Goal: Check status

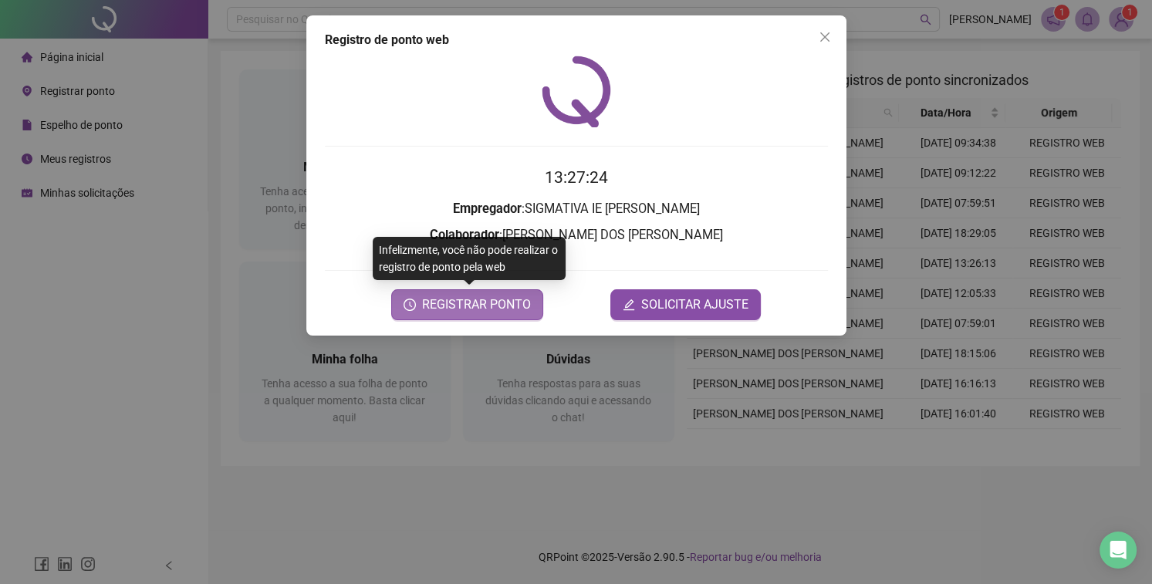
click at [448, 299] on span "REGISTRAR PONTO" at bounding box center [476, 305] width 109 height 19
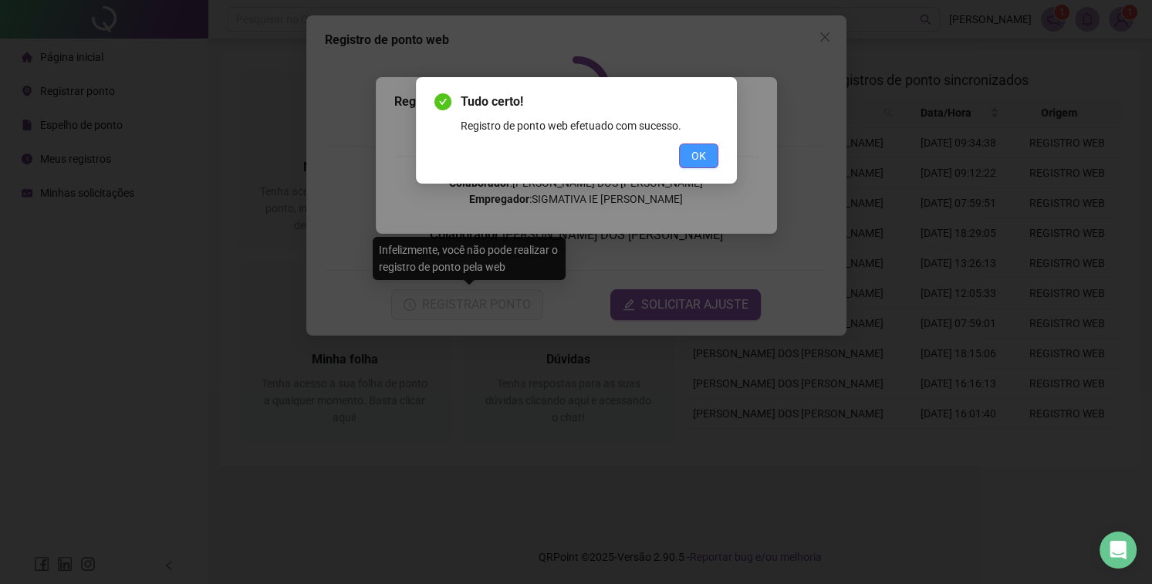
click at [693, 157] on span "OK" at bounding box center [699, 155] width 15 height 17
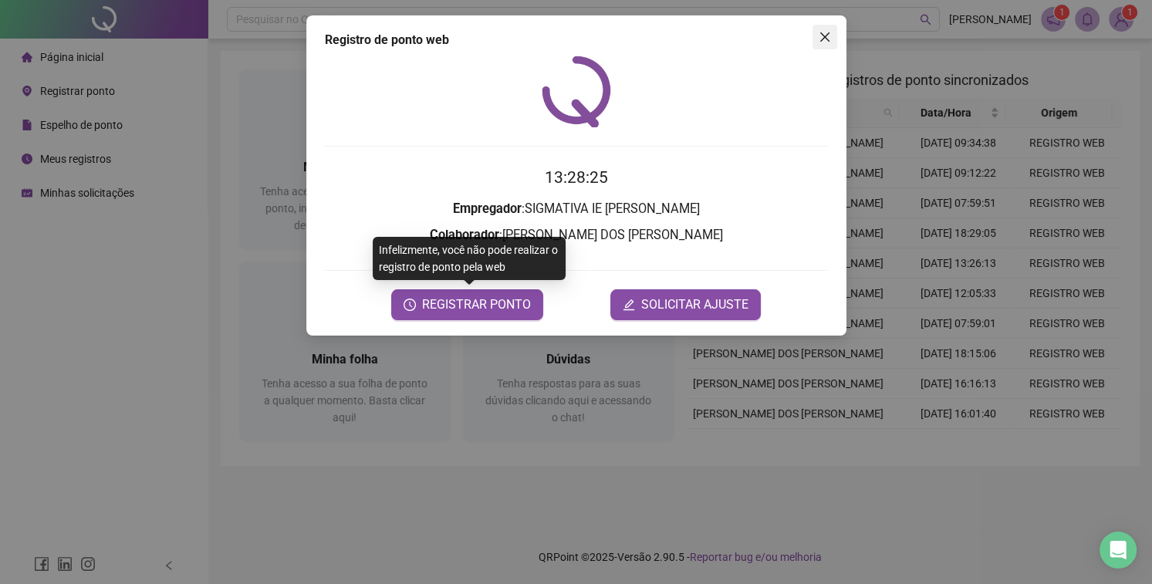
click at [832, 40] on span "Close" at bounding box center [825, 37] width 25 height 12
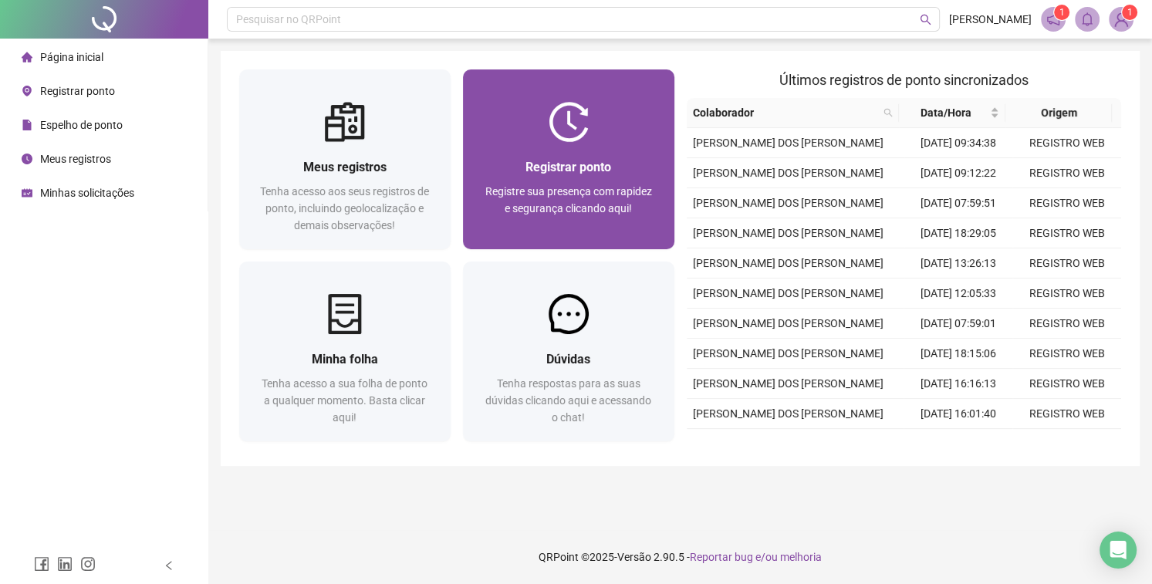
click at [478, 165] on div "Registrar ponto Registre sua presença com rapidez e segurança clicando aqui!" at bounding box center [568, 195] width 211 height 107
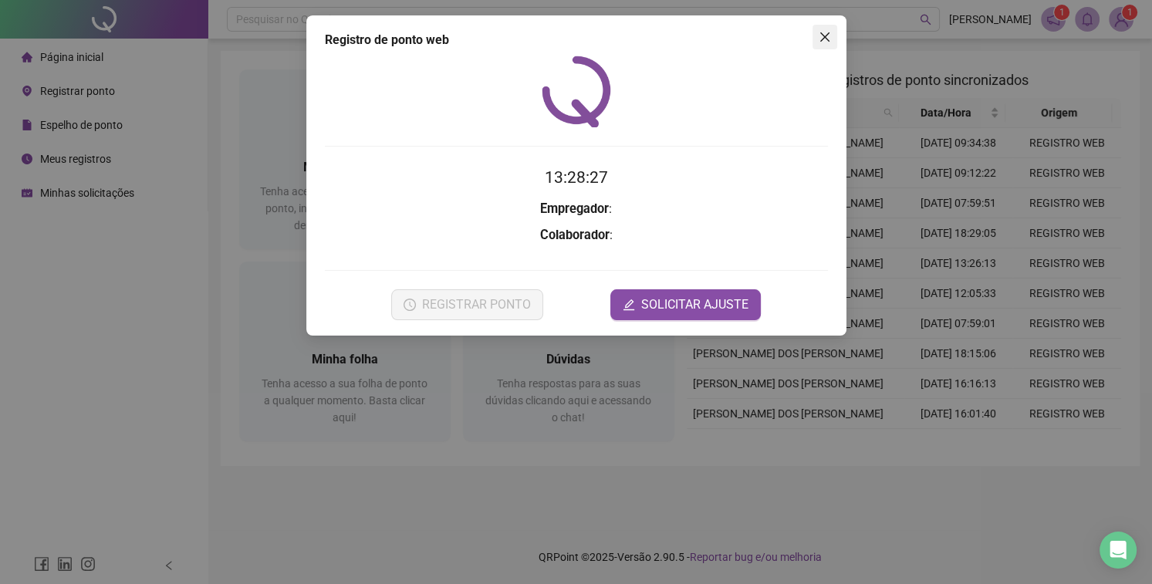
click at [824, 36] on icon "close" at bounding box center [825, 37] width 12 height 12
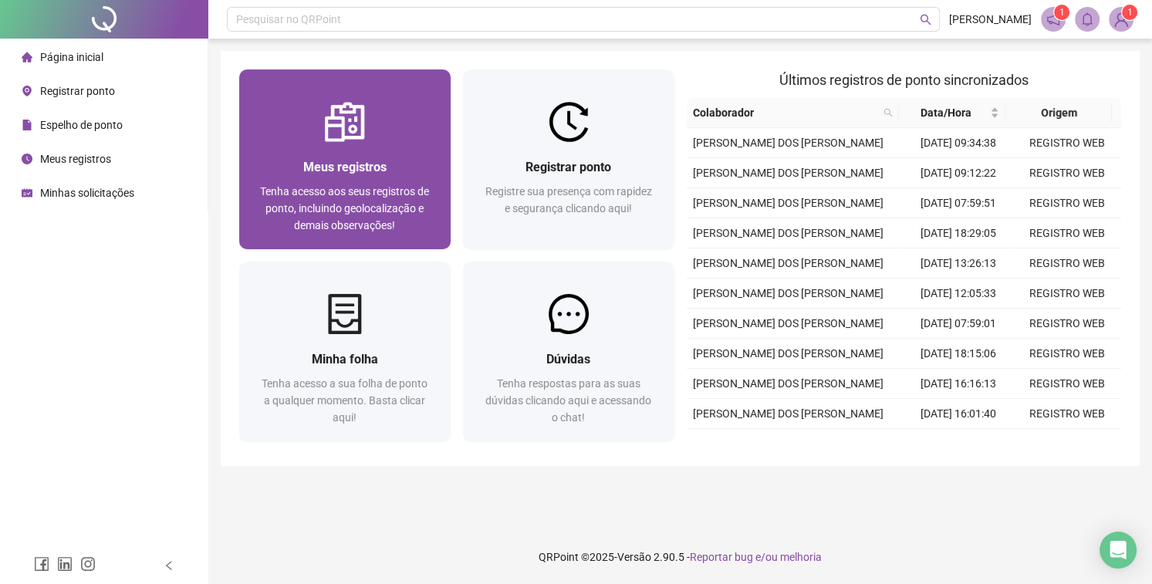
click at [369, 157] on div "Meus registros" at bounding box center [345, 166] width 174 height 19
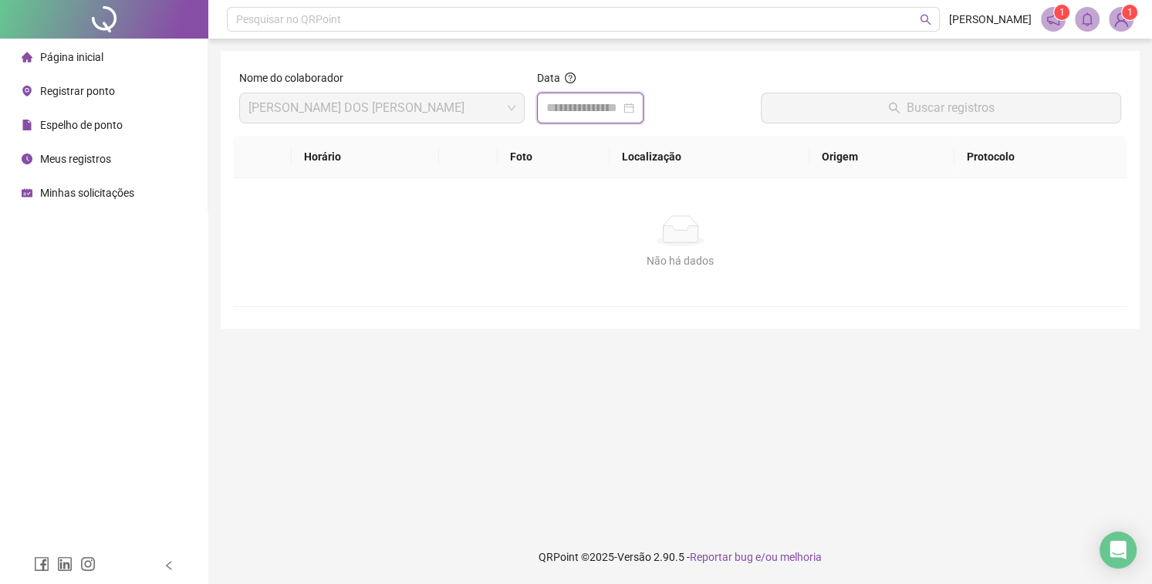
click at [580, 103] on input at bounding box center [583, 108] width 74 height 19
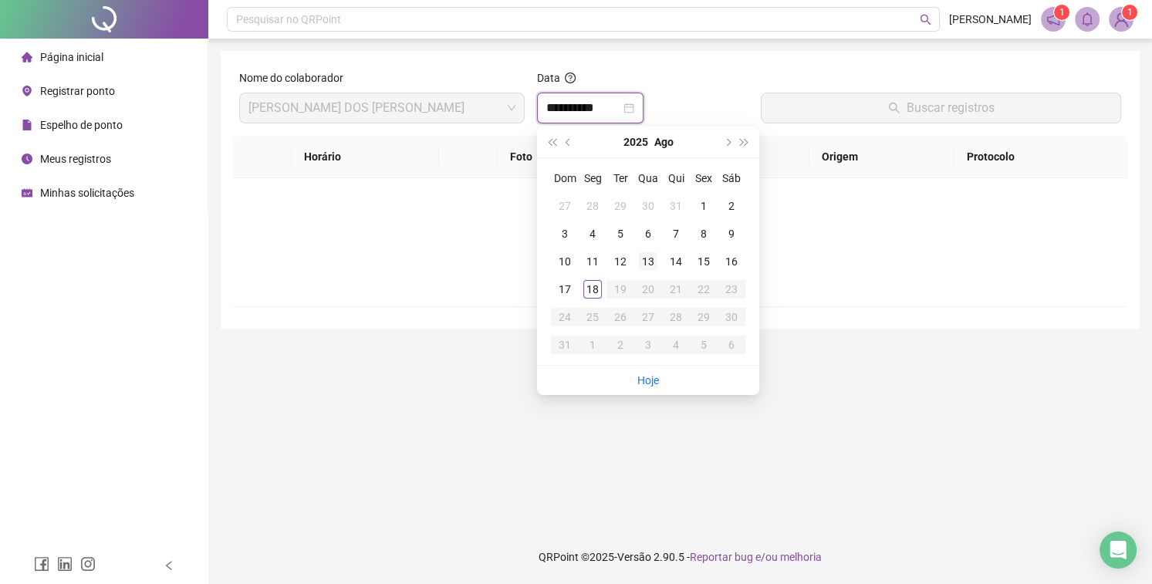
type input "**********"
click at [590, 286] on div "18" at bounding box center [593, 289] width 19 height 19
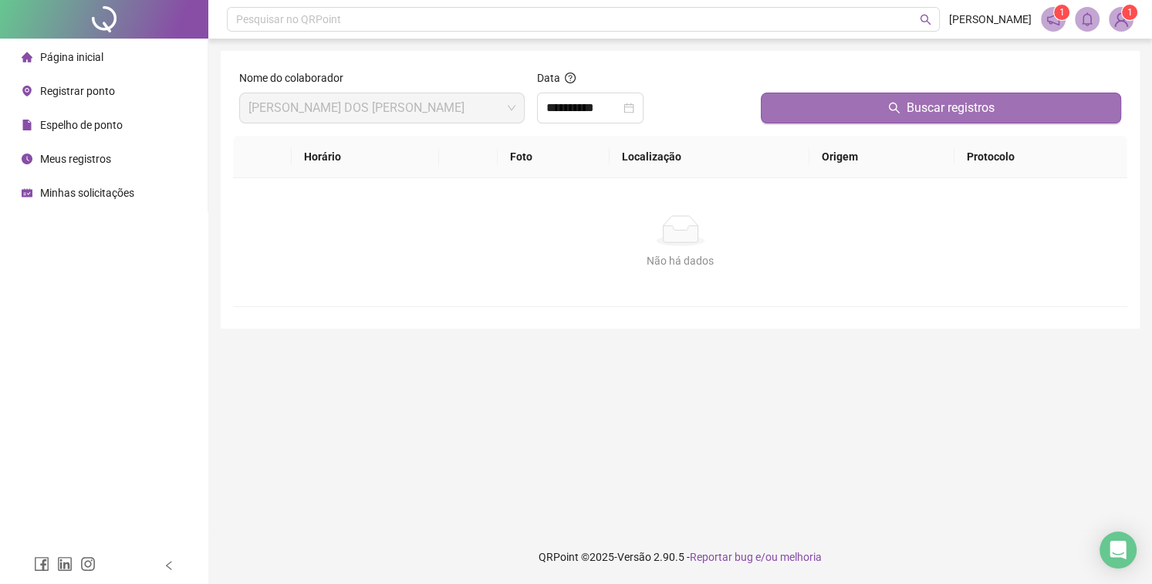
click at [824, 114] on button "Buscar registros" at bounding box center [941, 108] width 360 height 31
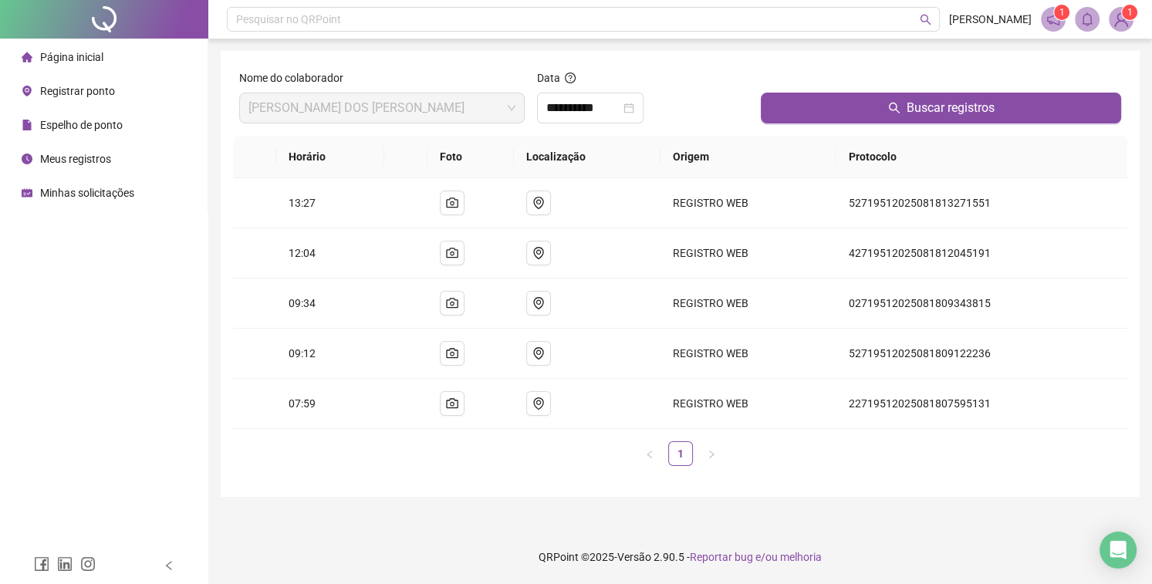
click at [65, 53] on span "Página inicial" at bounding box center [71, 57] width 63 height 12
